Goal: Navigation & Orientation: Go to known website

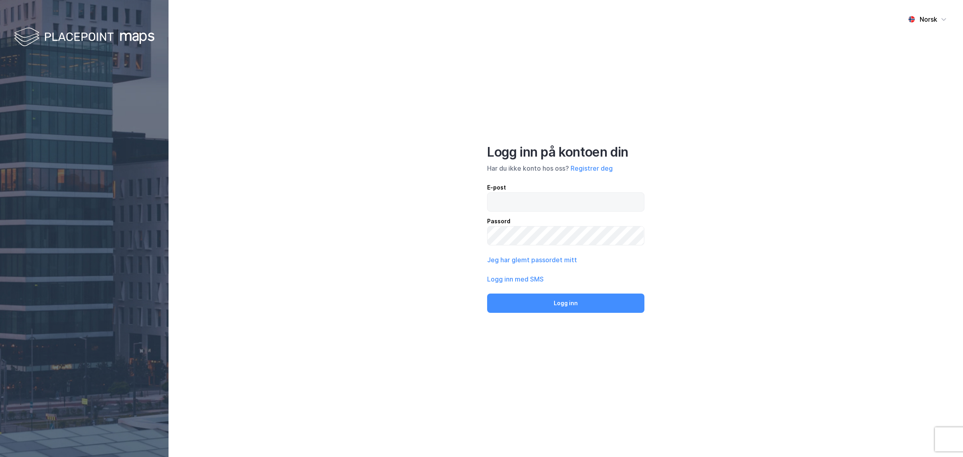
click at [526, 194] on input "email" at bounding box center [566, 202] width 157 height 18
click at [551, 203] on input "email" at bounding box center [566, 202] width 157 height 18
click at [516, 199] on input "[PERSON_NAME][DOMAIN_NAME]" at bounding box center [566, 202] width 157 height 18
type input "[PERSON_NAME][EMAIL_ADDRESS][DOMAIN_NAME]"
click at [565, 298] on button "Logg inn" at bounding box center [565, 302] width 157 height 19
